Goal: Find contact information: Find contact information

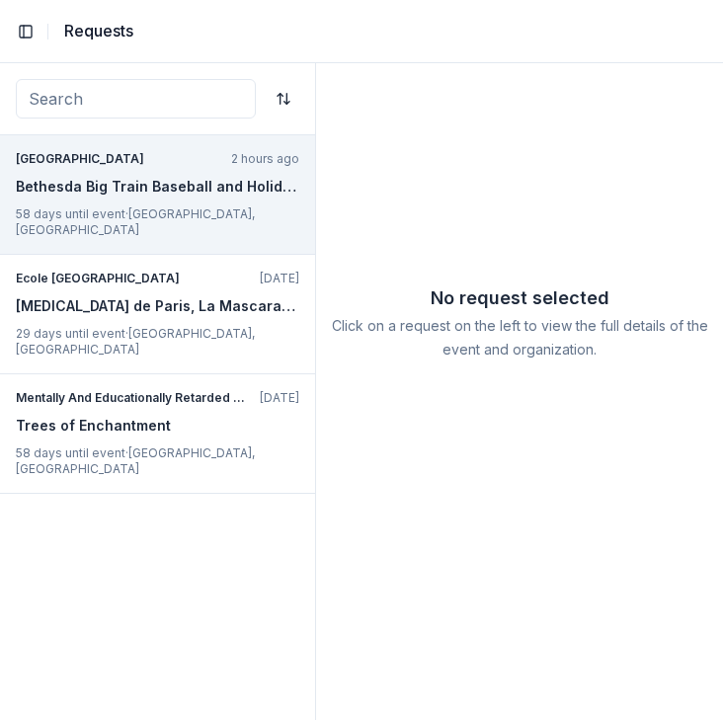
click at [216, 225] on div "[GEOGRAPHIC_DATA] 2 hours ago Bethesda Big Train Baseball and Holiday Auction 5…" at bounding box center [157, 194] width 315 height 119
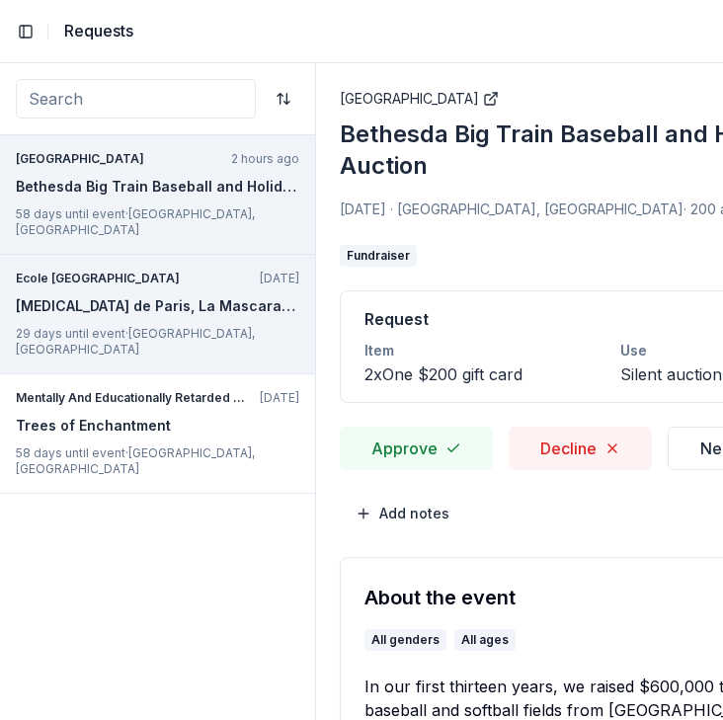
click at [158, 255] on div "Ecole Notre Dame des Victoires [DATE] [MEDICAL_DATA] de [GEOGRAPHIC_DATA], La M…" at bounding box center [157, 314] width 315 height 119
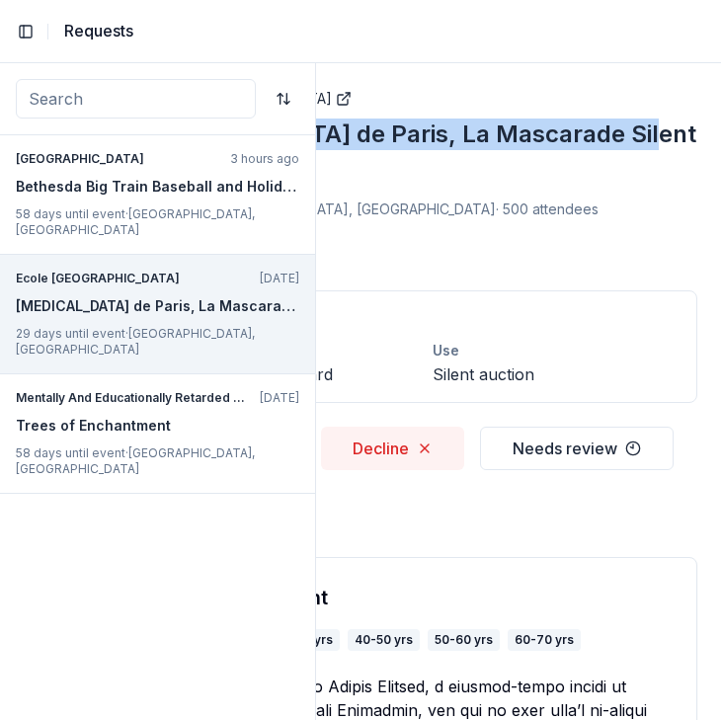
drag, startPoint x: 340, startPoint y: 126, endPoint x: 719, endPoint y: 127, distance: 379.1
copy div "[MEDICAL_DATA] de Paris, La Mascarade Silent Auction"
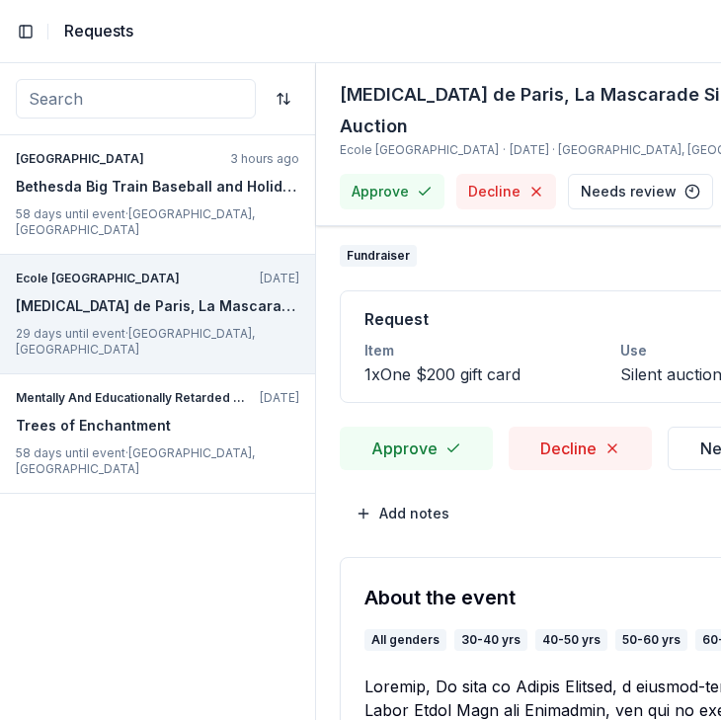
copy link "Ecole [GEOGRAPHIC_DATA]"
drag, startPoint x: 338, startPoint y: 115, endPoint x: 514, endPoint y: 120, distance: 176.8
click at [514, 120] on div "[MEDICAL_DATA] de Paris, La Mascarade Silent Auction Ecole Notre Dame des Victo…" at bounding box center [519, 144] width 406 height 163
copy span "[GEOGRAPHIC_DATA]"
drag, startPoint x: 571, startPoint y: 119, endPoint x: 651, endPoint y: 115, distance: 80.1
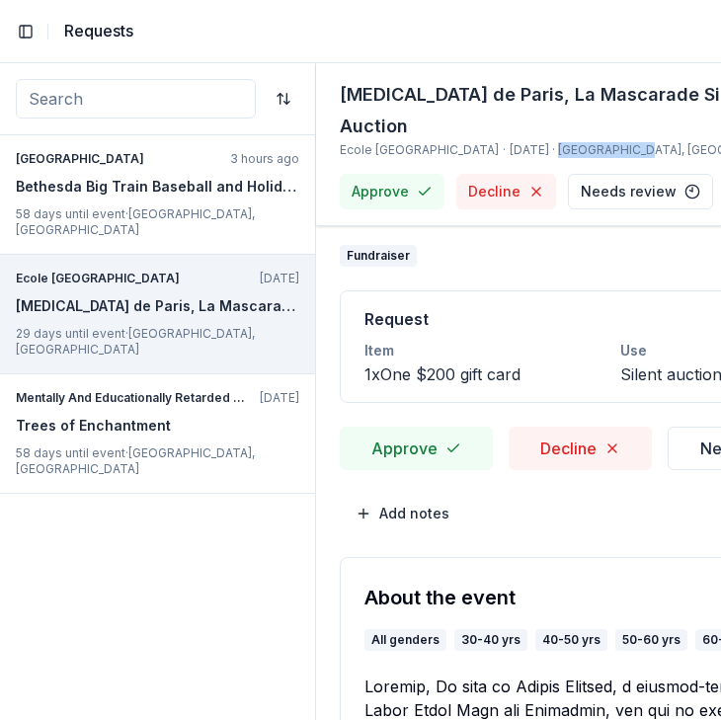
click at [651, 142] on span "[DATE] · [GEOGRAPHIC_DATA], [GEOGRAPHIC_DATA]" at bounding box center [659, 150] width 301 height 16
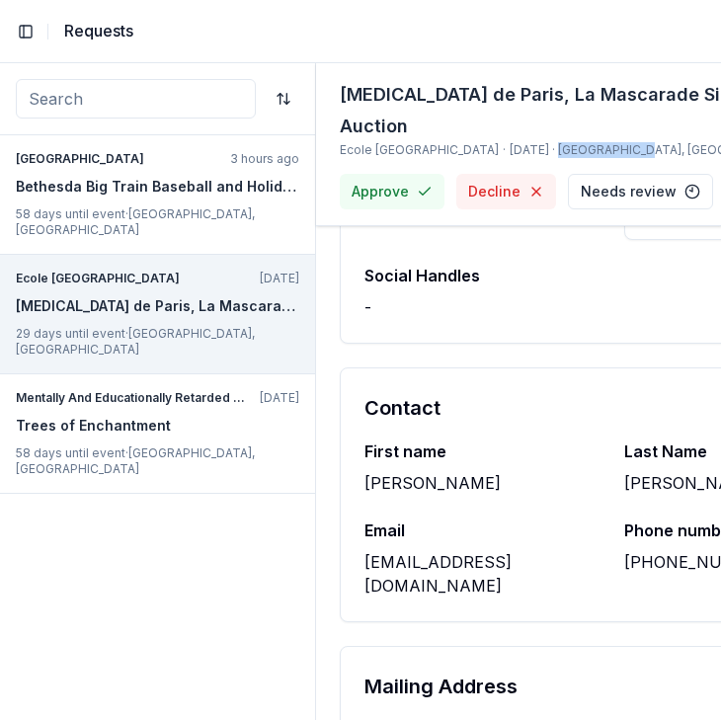
scroll to position [2264, 0]
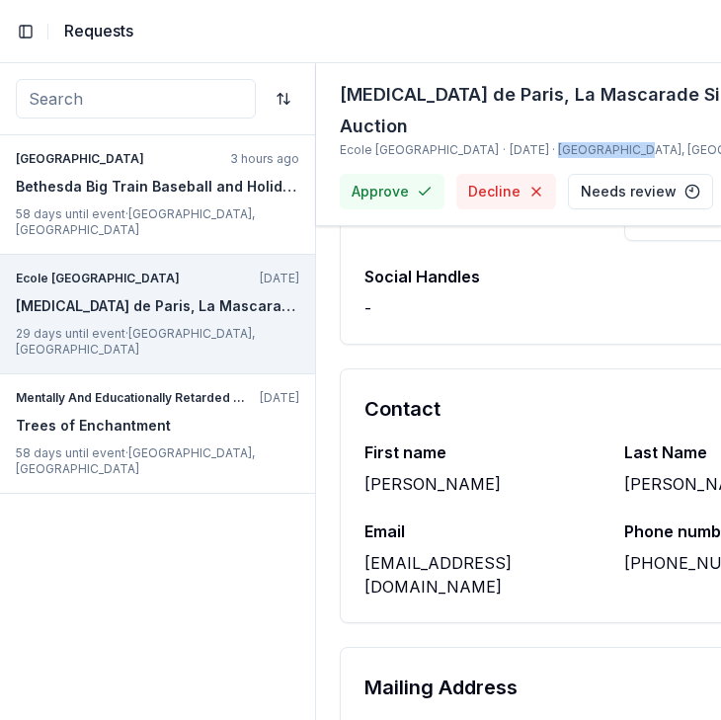
click at [438, 519] on div "Email [EMAIL_ADDRESS][DOMAIN_NAME]" at bounding box center [482, 558] width 236 height 79
click at [411, 551] on div "[EMAIL_ADDRESS][DOMAIN_NAME]" at bounding box center [482, 574] width 236 height 47
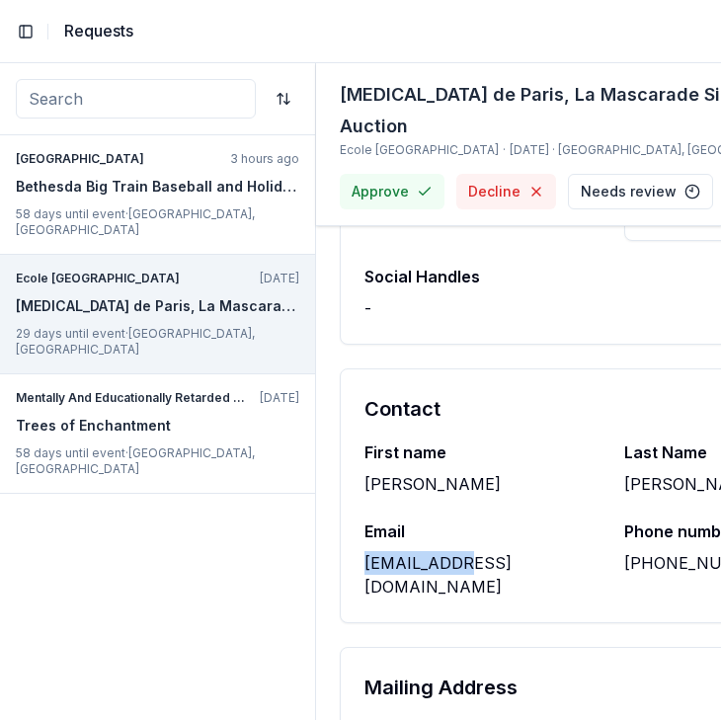
click at [411, 551] on div "[EMAIL_ADDRESS][DOMAIN_NAME]" at bounding box center [482, 574] width 236 height 47
copy div "[EMAIL_ADDRESS][DOMAIN_NAME]"
click at [398, 472] on div "[PERSON_NAME]" at bounding box center [482, 484] width 236 height 24
click at [390, 472] on div "[PERSON_NAME]" at bounding box center [482, 484] width 236 height 24
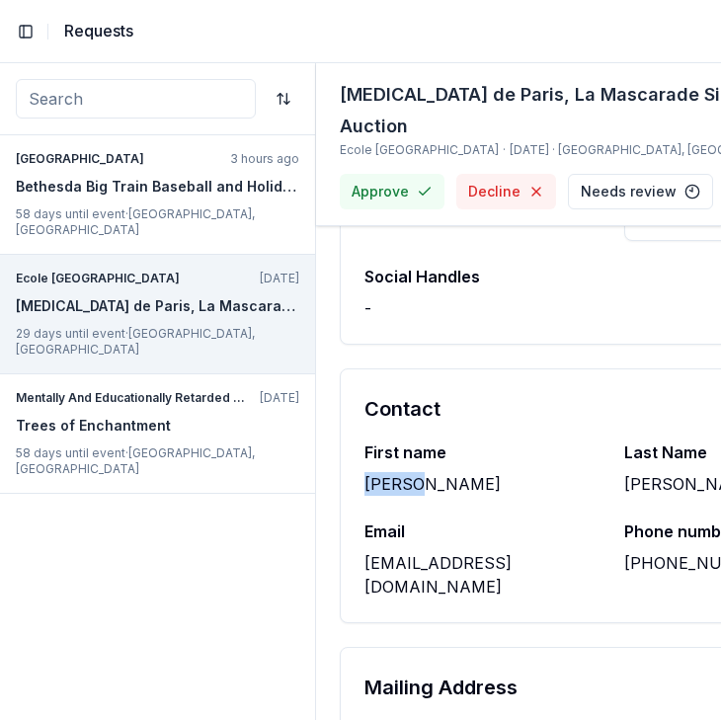
click at [390, 472] on div "[PERSON_NAME]" at bounding box center [482, 484] width 236 height 24
copy div "[PERSON_NAME]"
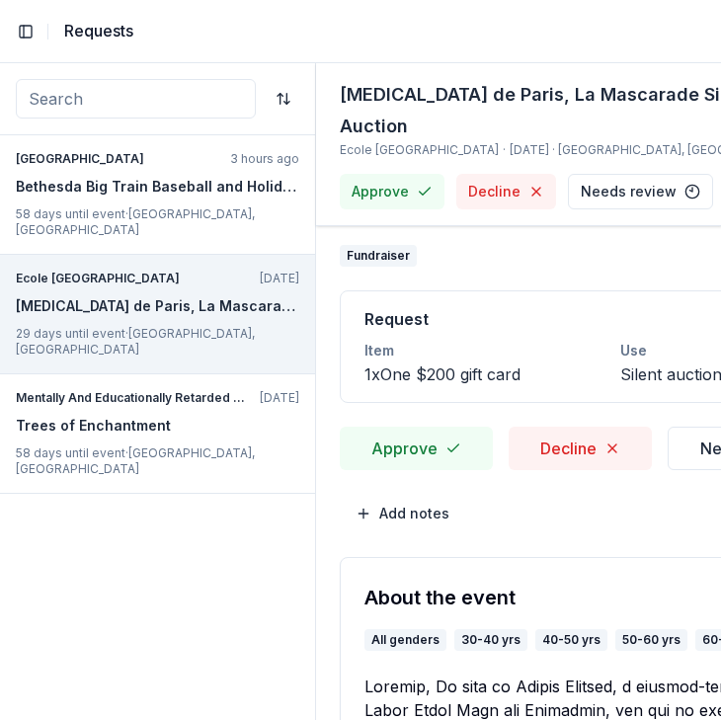
scroll to position [0, 0]
click at [420, 426] on button "Approve" at bounding box center [416, 447] width 153 height 43
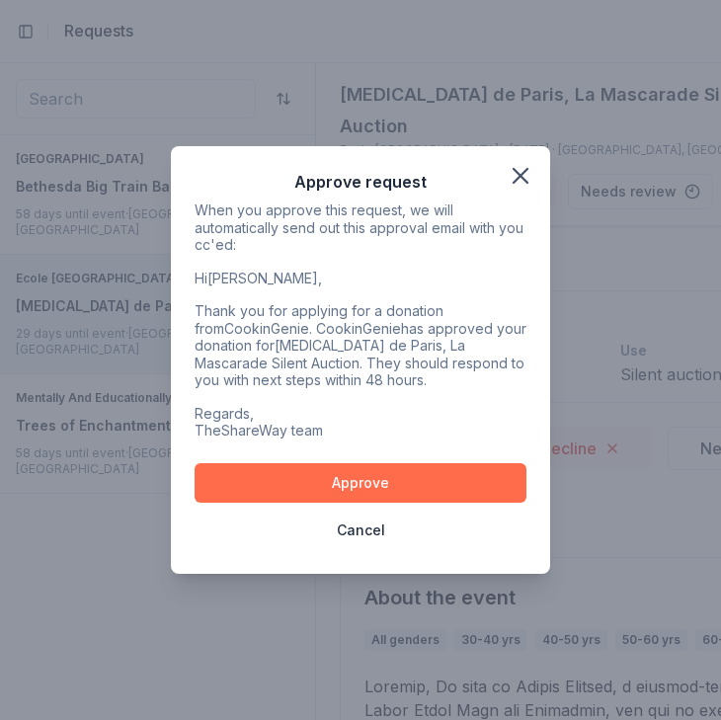
click at [292, 476] on button "Approve" at bounding box center [360, 482] width 332 height 39
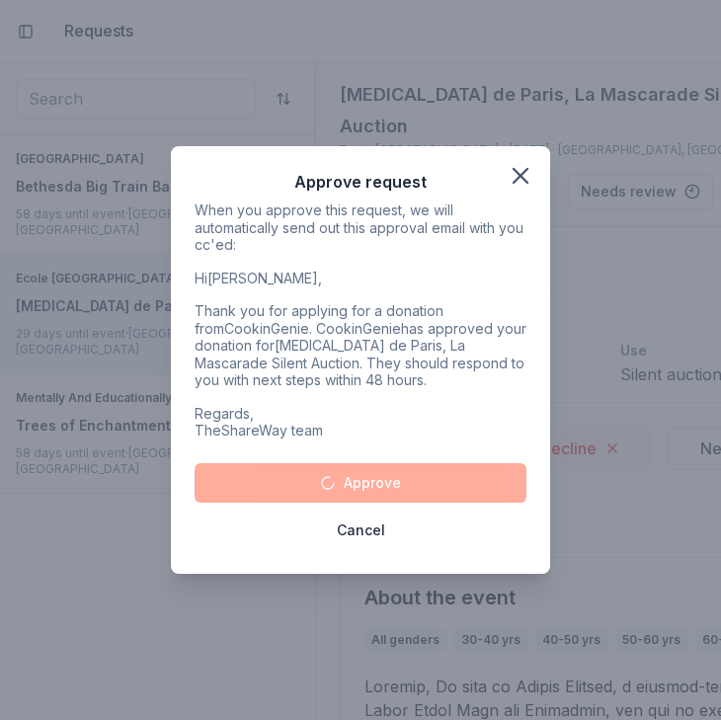
click at [175, 407] on div "Approve request When you approve this request, we will automatically send out t…" at bounding box center [360, 359] width 379 height 427
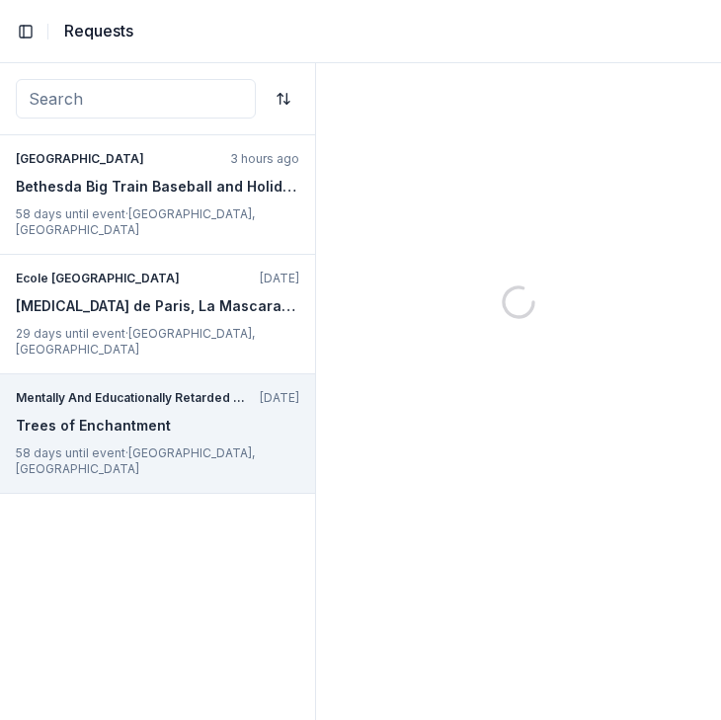
click at [175, 407] on div "Mentally And Educationally Retarded Citizens Inc [DATE] Trees of Enchantment 58…" at bounding box center [157, 433] width 315 height 119
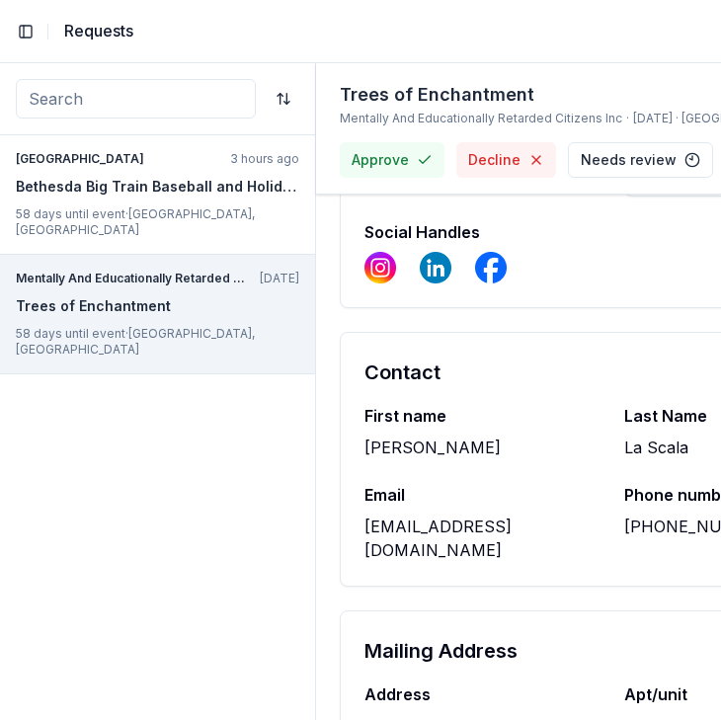
scroll to position [2177, 0]
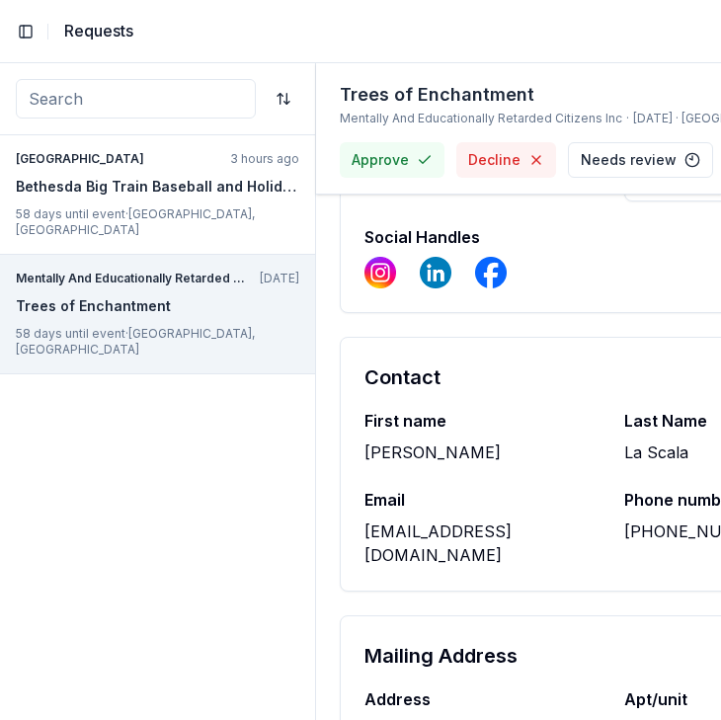
click at [446, 519] on div "[EMAIL_ADDRESS][DOMAIN_NAME]" at bounding box center [482, 542] width 236 height 47
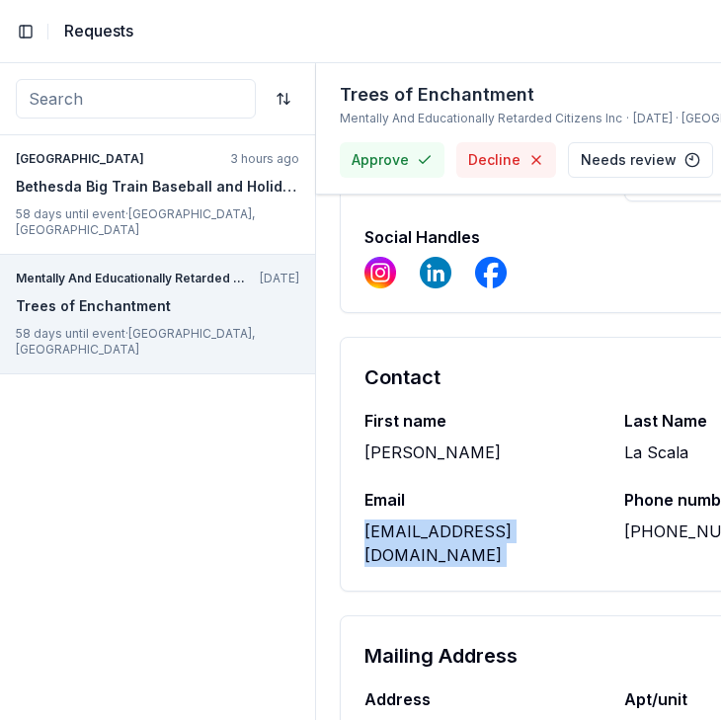
click at [446, 519] on div "[EMAIL_ADDRESS][DOMAIN_NAME]" at bounding box center [482, 542] width 236 height 47
copy div "[EMAIL_ADDRESS][DOMAIN_NAME]"
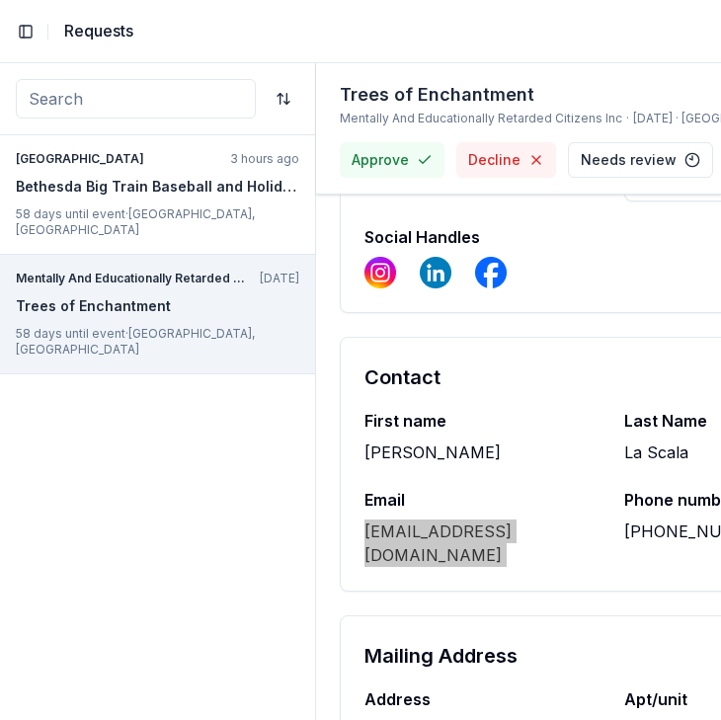
drag, startPoint x: 167, startPoint y: 347, endPoint x: 463, endPoint y: 476, distance: 322.8
click at [463, 519] on div "[EMAIL_ADDRESS][DOMAIN_NAME]" at bounding box center [482, 542] width 236 height 47
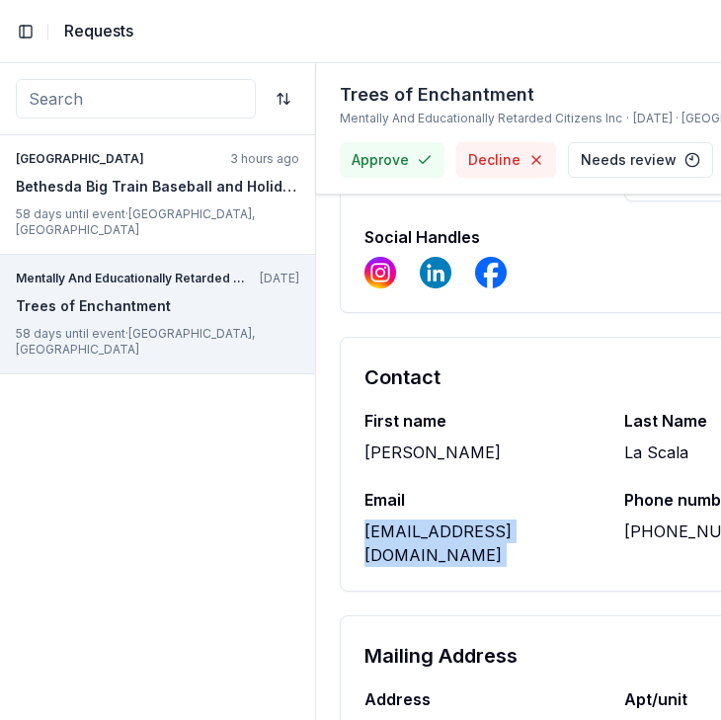
copy div "[EMAIL_ADDRESS][DOMAIN_NAME]"
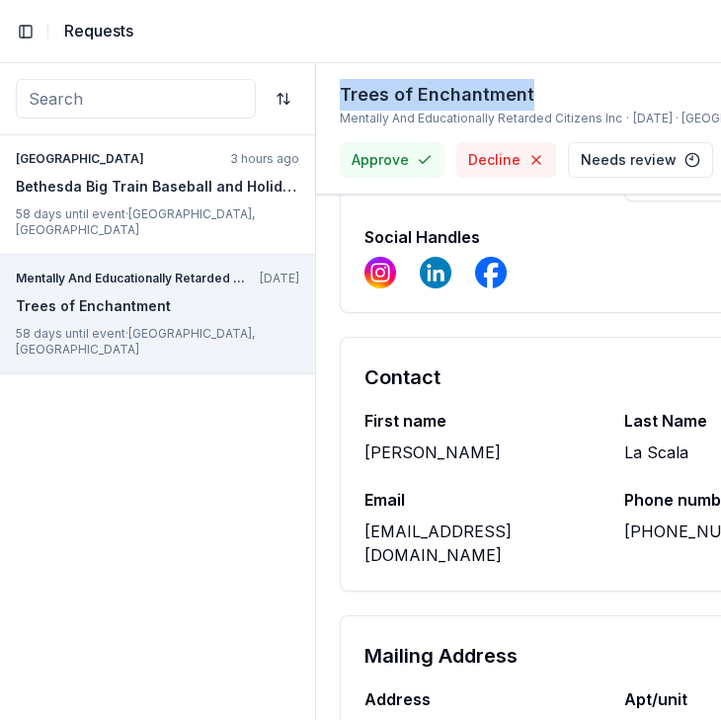
copy div "Trees of Enchantment"
click at [330, 94] on div "Trees of Enchantment Mentally And Educationally Retarded Citizens Inc · [DATE] …" at bounding box center [519, 128] width 406 height 131
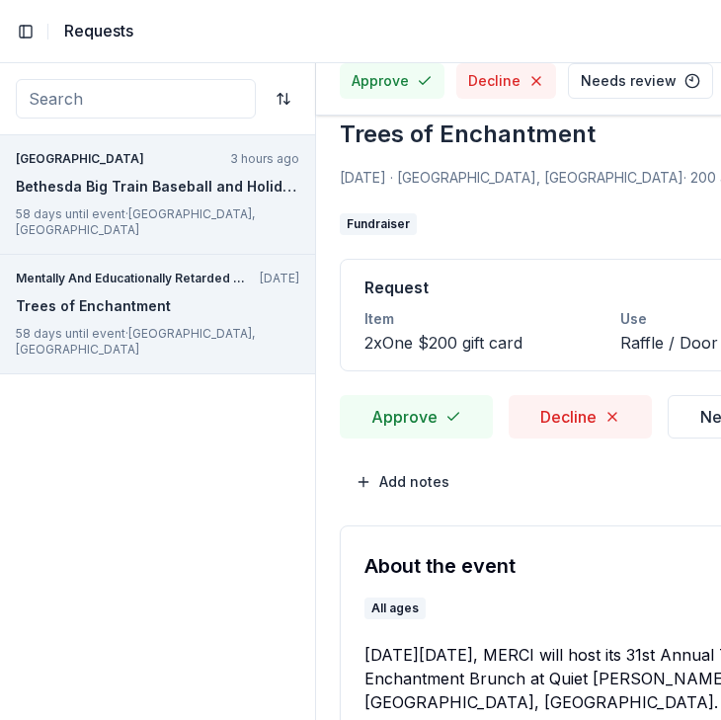
scroll to position [0, 0]
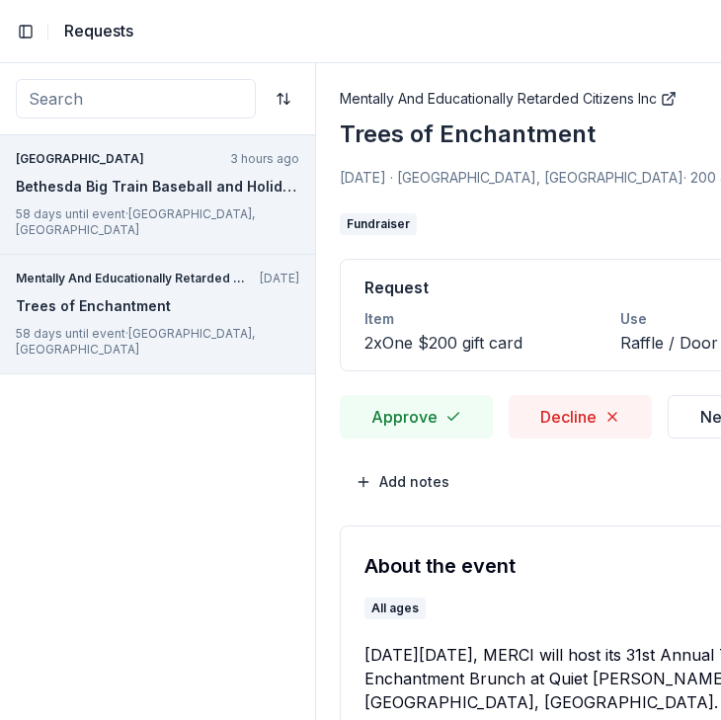
click at [124, 196] on div "Bethesda Big Train Baseball and Holiday Auction" at bounding box center [157, 187] width 283 height 24
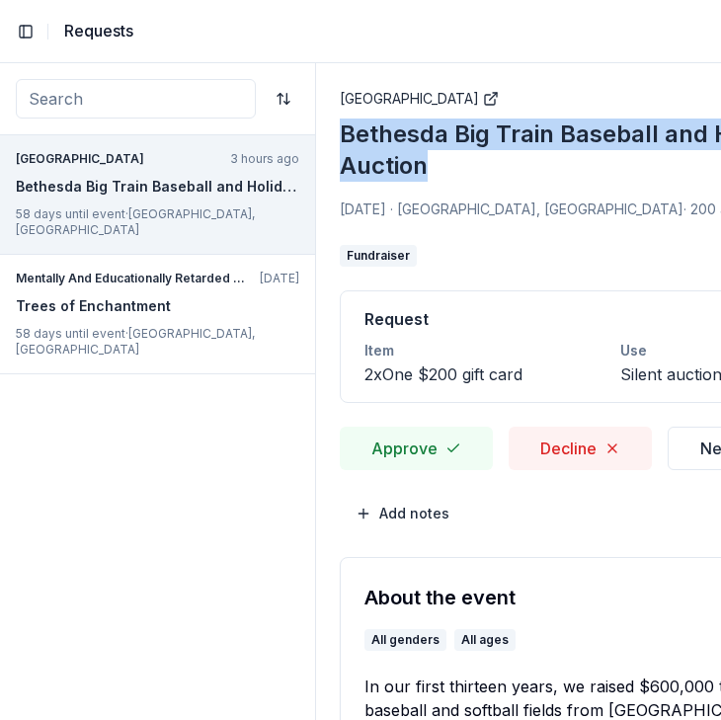
copy div "Bethesda Big Train Baseball and Holiday Auction"
drag, startPoint x: 334, startPoint y: 131, endPoint x: 460, endPoint y: 164, distance: 130.5
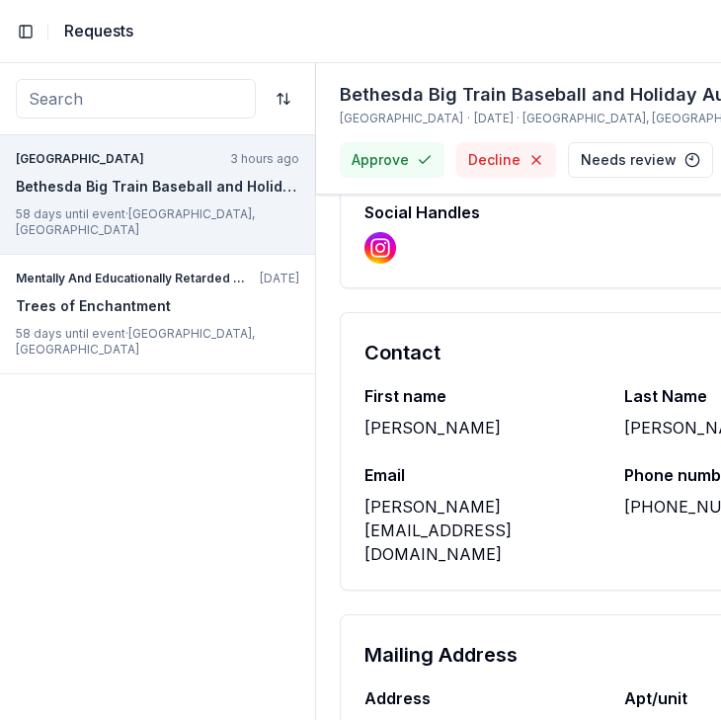
scroll to position [1902, 0]
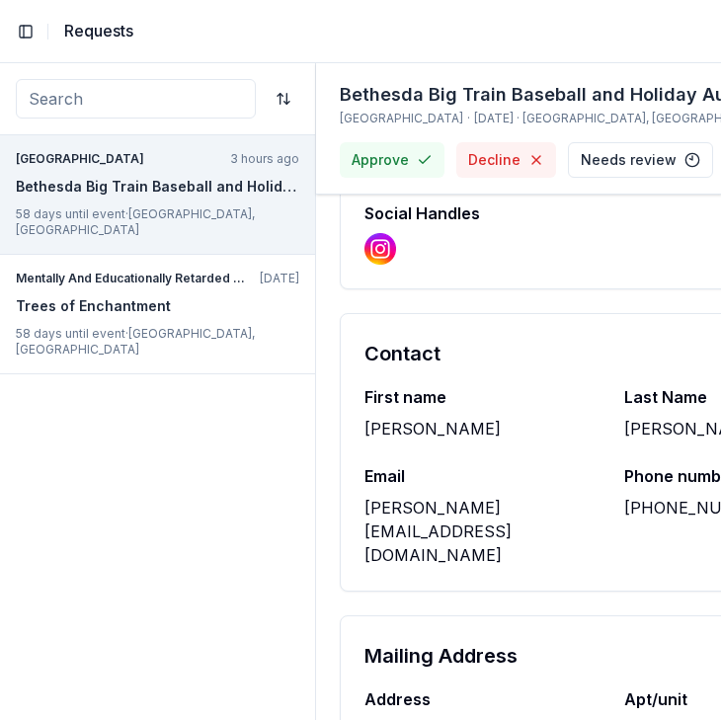
click at [448, 496] on div "[PERSON_NAME][EMAIL_ADDRESS][DOMAIN_NAME]" at bounding box center [482, 531] width 236 height 71
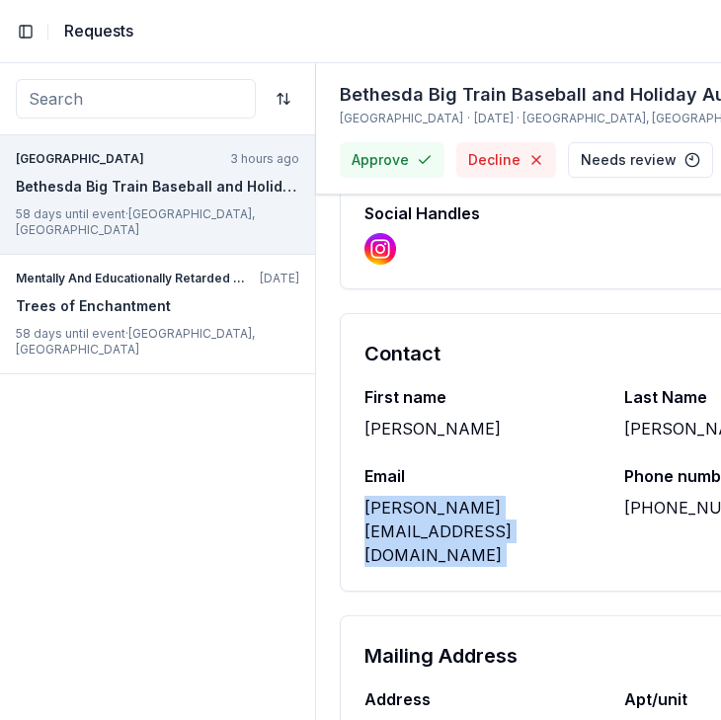
click at [448, 496] on div "[PERSON_NAME][EMAIL_ADDRESS][DOMAIN_NAME]" at bounding box center [482, 531] width 236 height 71
